Goal: Find specific page/section: Find specific page/section

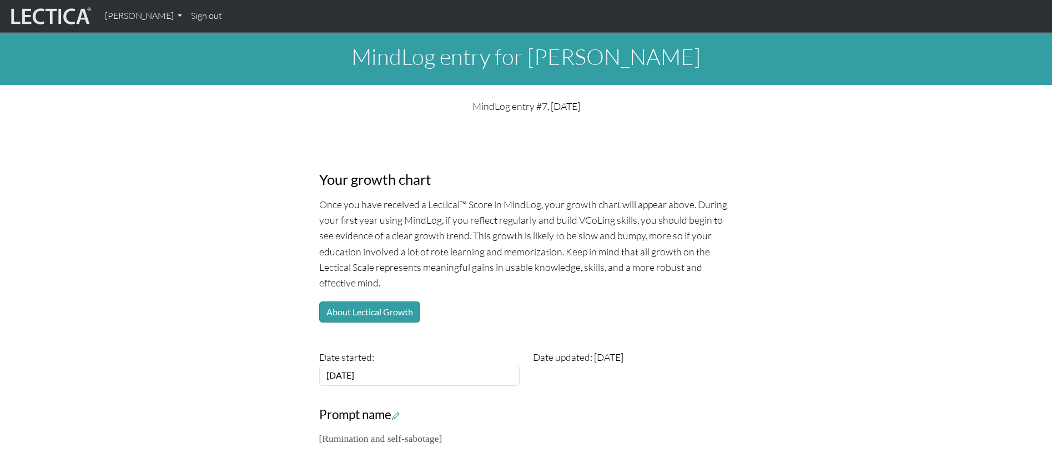
click at [364, 68] on h1 "MindLog entry for Sriram Balasubramanian" at bounding box center [526, 56] width 1052 height 27
click at [85, 18] on img at bounding box center [49, 16] width 83 height 21
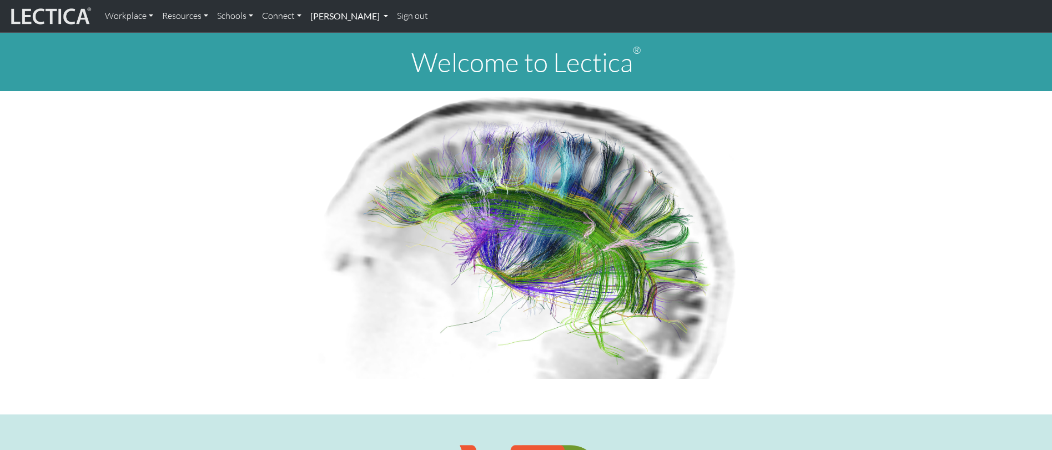
click at [335, 18] on link "[PERSON_NAME]" at bounding box center [349, 15] width 87 height 23
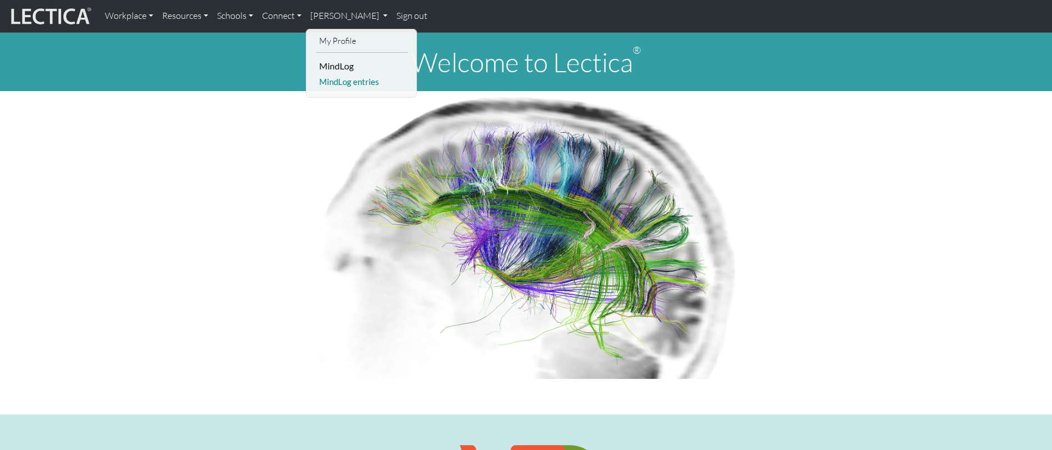
click at [337, 83] on link "MindLog entries" at bounding box center [362, 82] width 92 height 14
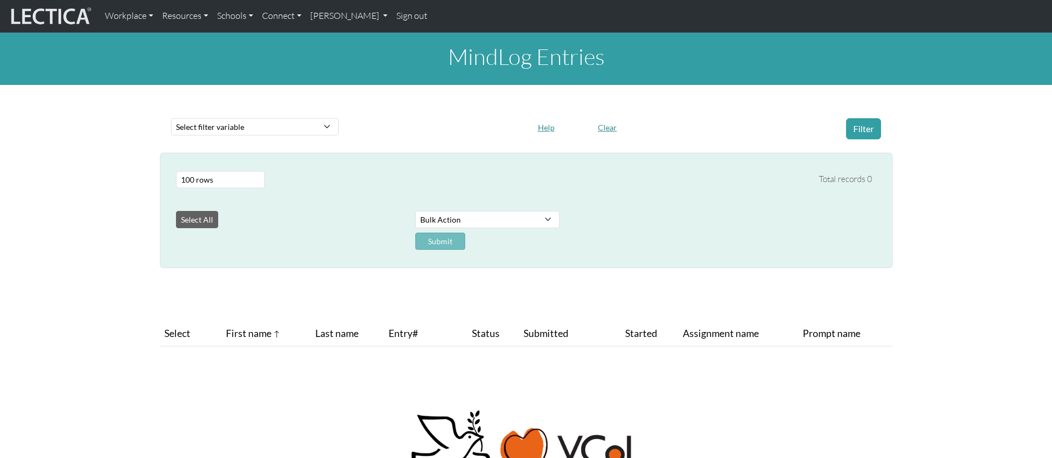
select select "100"
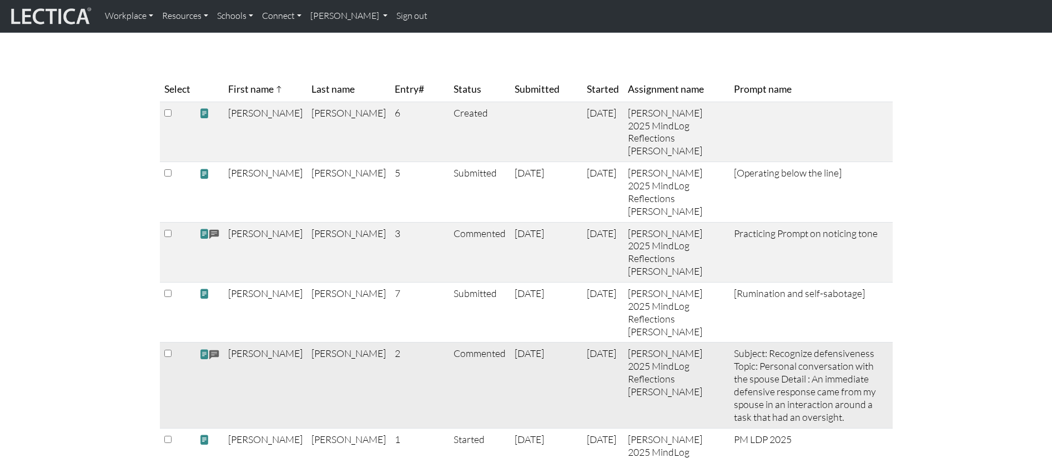
scroll to position [273, 0]
click at [214, 233] on span at bounding box center [214, 234] width 10 height 13
